Goal: Find contact information: Find contact information

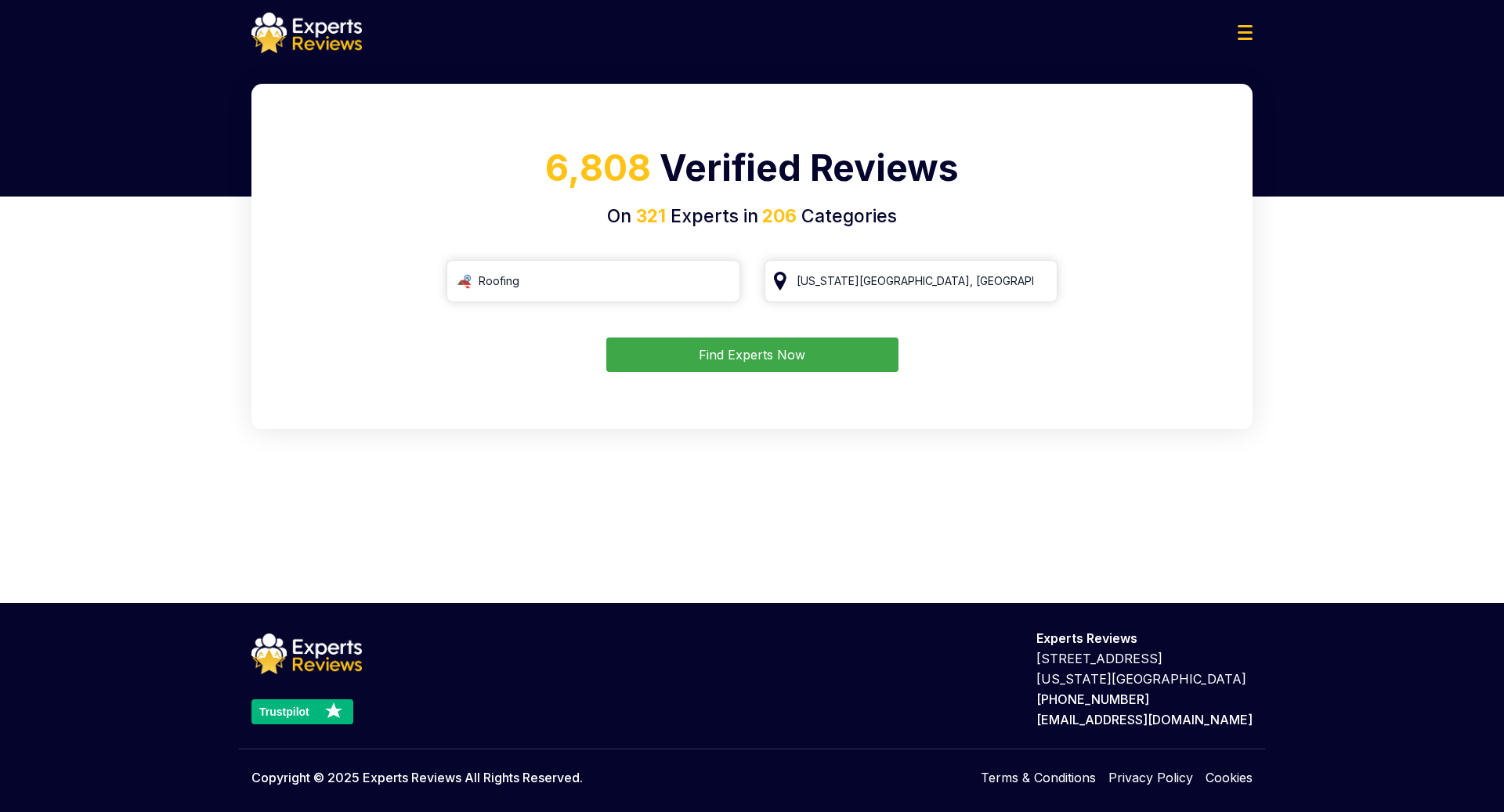
click at [676, 259] on div "6,808 Verified Reviews On 321 Experts in 206 Categories Roofing [US_STATE][GEOG…" at bounding box center [752, 256] width 1001 height 345
drag, startPoint x: 1260, startPoint y: 720, endPoint x: 1122, endPoint y: 720, distance: 138.0
click at [1122, 720] on div "Trustpilot Experts Reviews [STREET_ADDRESS][US_STATE] 877-395-6615 [EMAIL_ADDRE…" at bounding box center [751, 679] width 1026 height 102
copy p "[EMAIL_ADDRESS][DOMAIN_NAME]"
type input "Roofing"
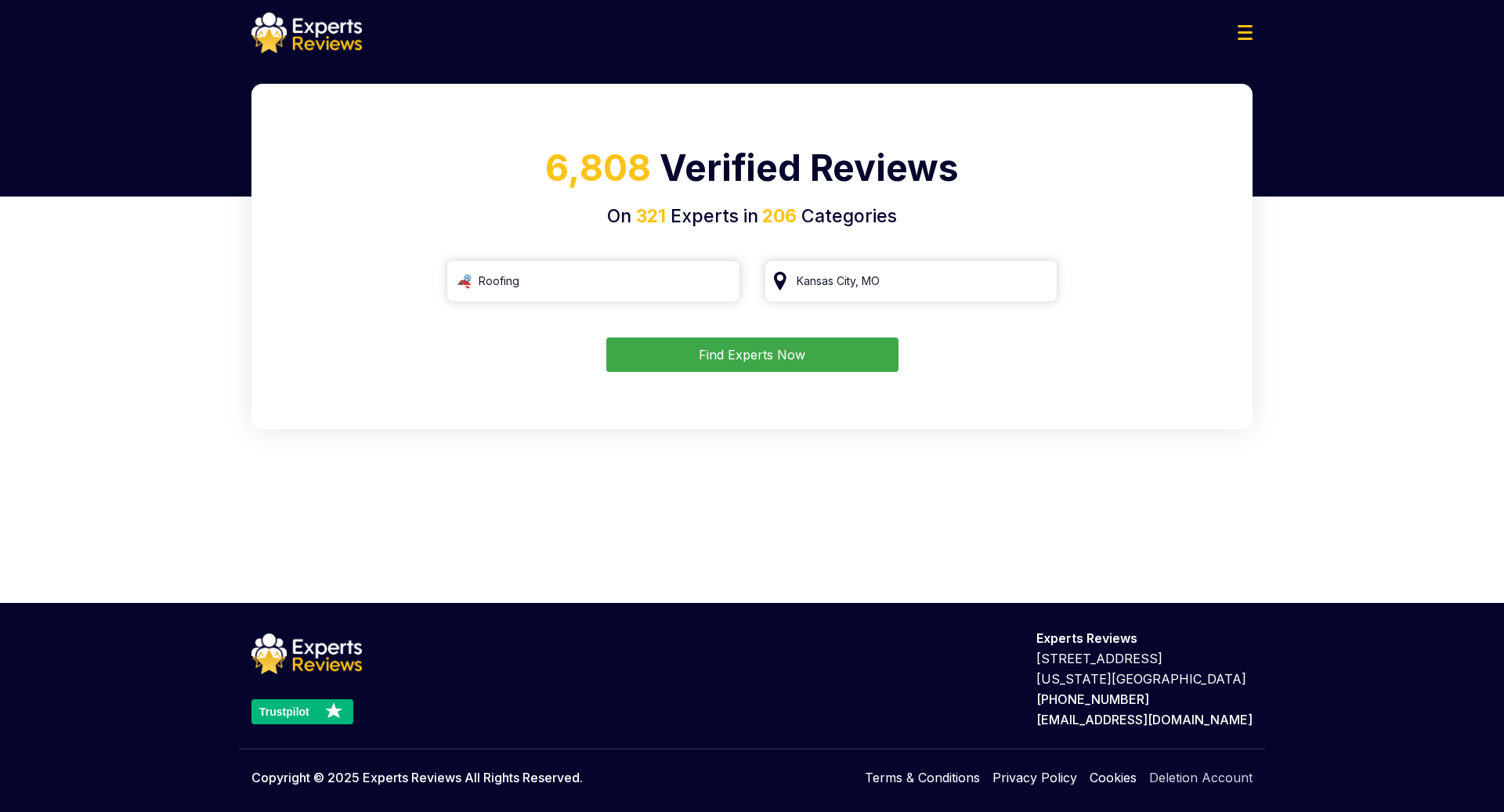
click at [1222, 784] on link "Deletion Account" at bounding box center [1201, 778] width 104 height 18
